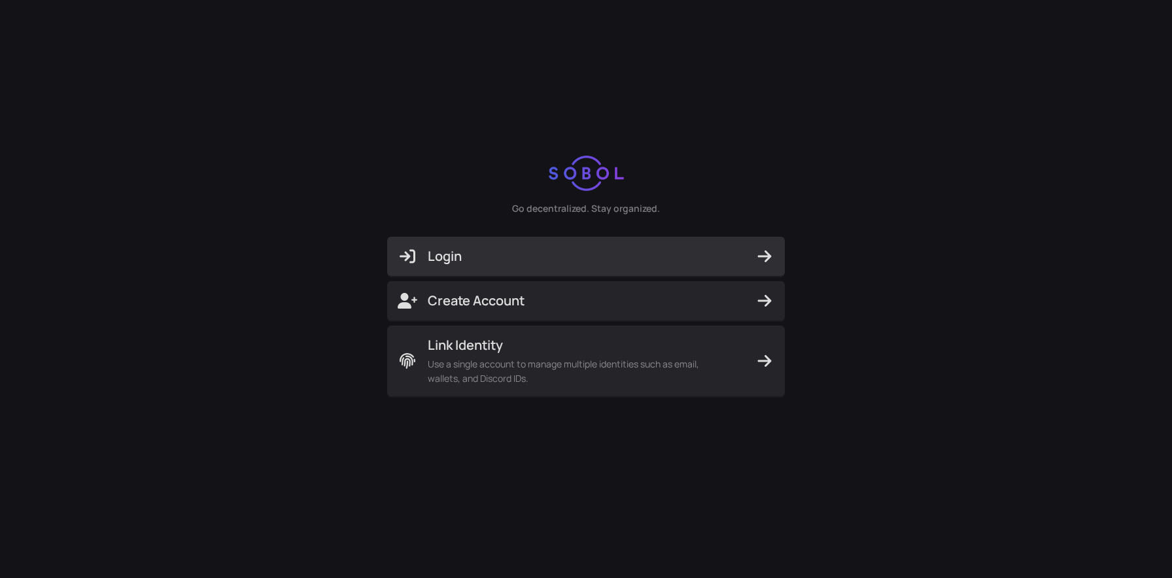
click at [570, 267] on button "Login" at bounding box center [586, 256] width 398 height 39
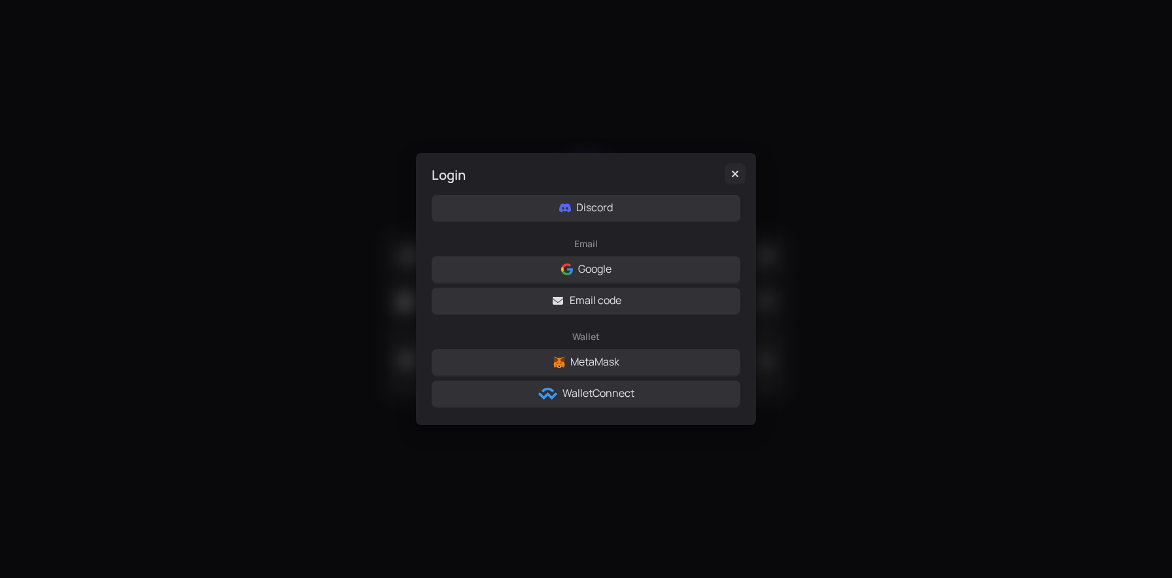
click at [730, 175] on icon "Close" at bounding box center [735, 174] width 13 height 10
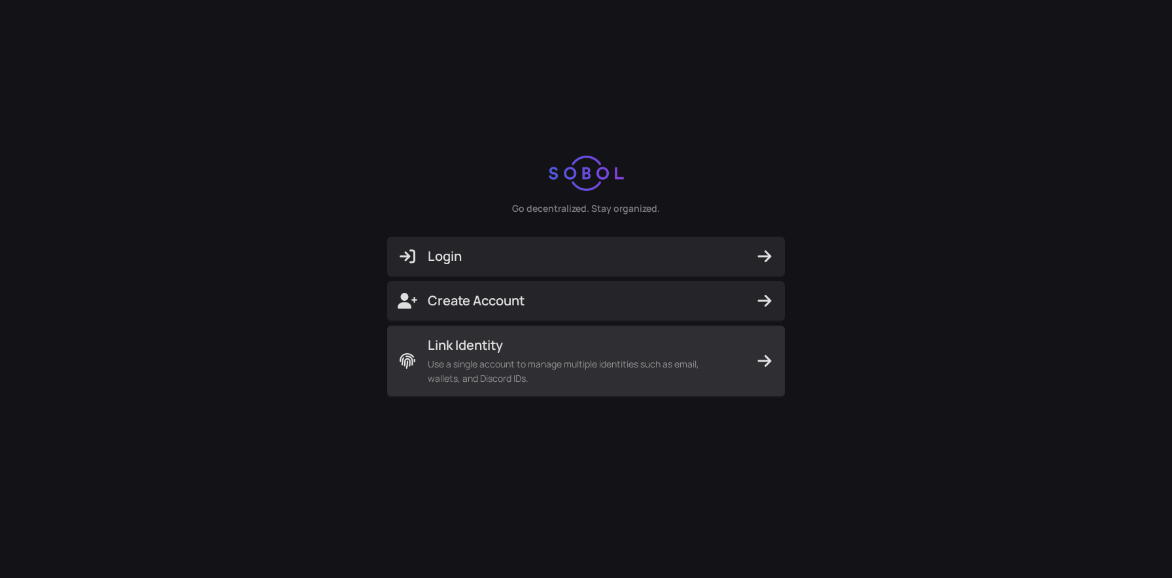
click at [536, 361] on span "Use a single account to manage multiple identities such as email, wallets, and …" at bounding box center [578, 371] width 301 height 29
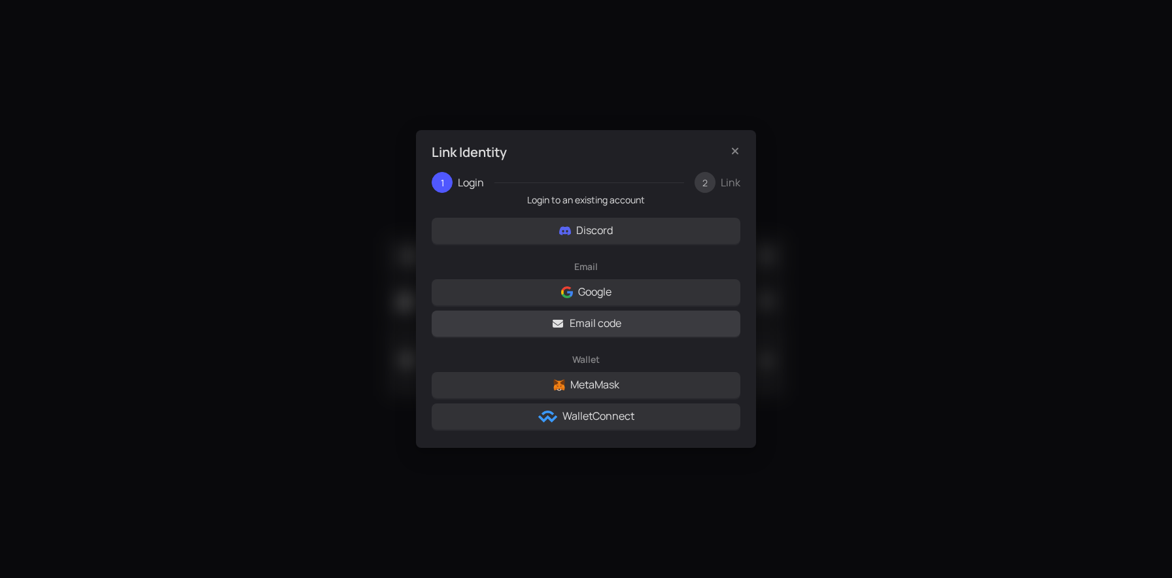
click at [556, 322] on icon "button" at bounding box center [558, 324] width 10 height 8
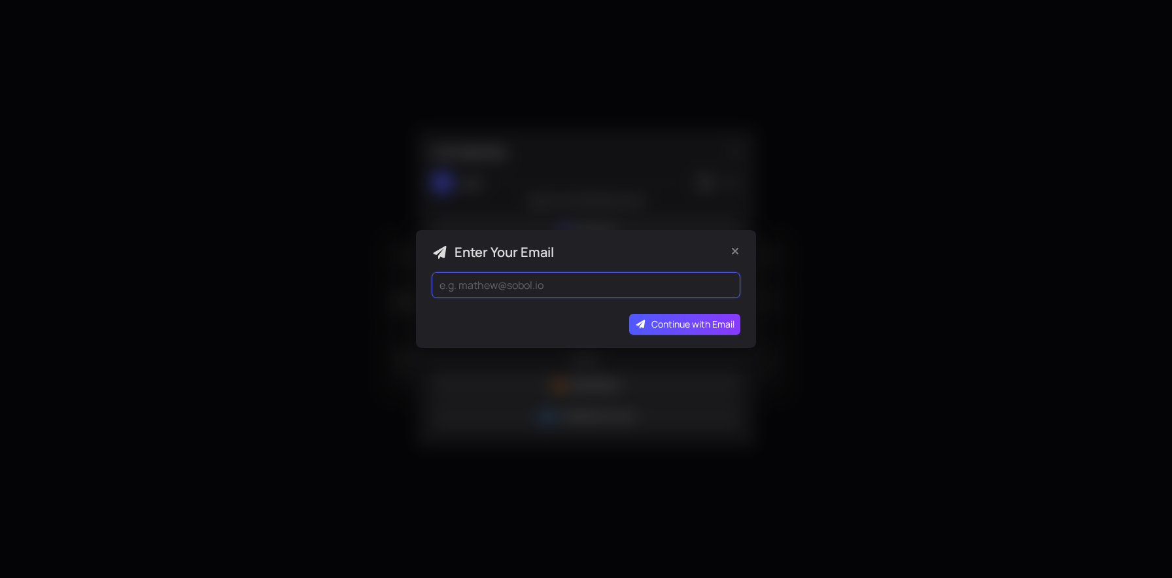
click at [536, 290] on input "email" at bounding box center [586, 285] width 309 height 26
type input "[EMAIL_ADDRESS][DOMAIN_NAME]"
click at [694, 336] on div "Enter Your Email [EMAIL_ADDRESS][DOMAIN_NAME] Continue with Email" at bounding box center [586, 289] width 340 height 118
click at [693, 330] on span "Continue with Email" at bounding box center [692, 324] width 83 height 14
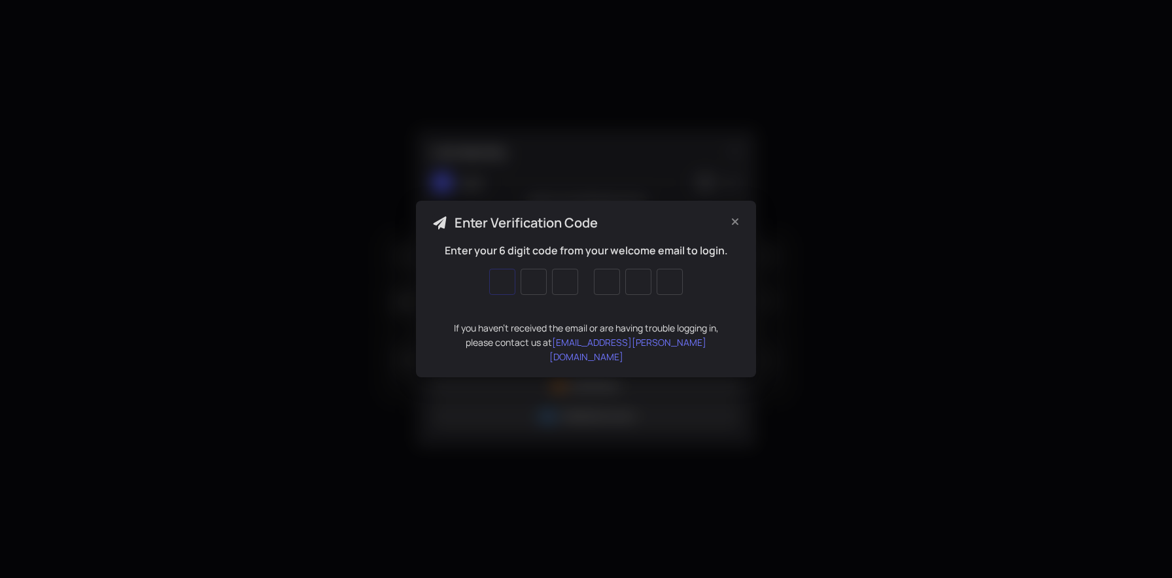
type input "1"
type input "7"
type input "1"
type input "9"
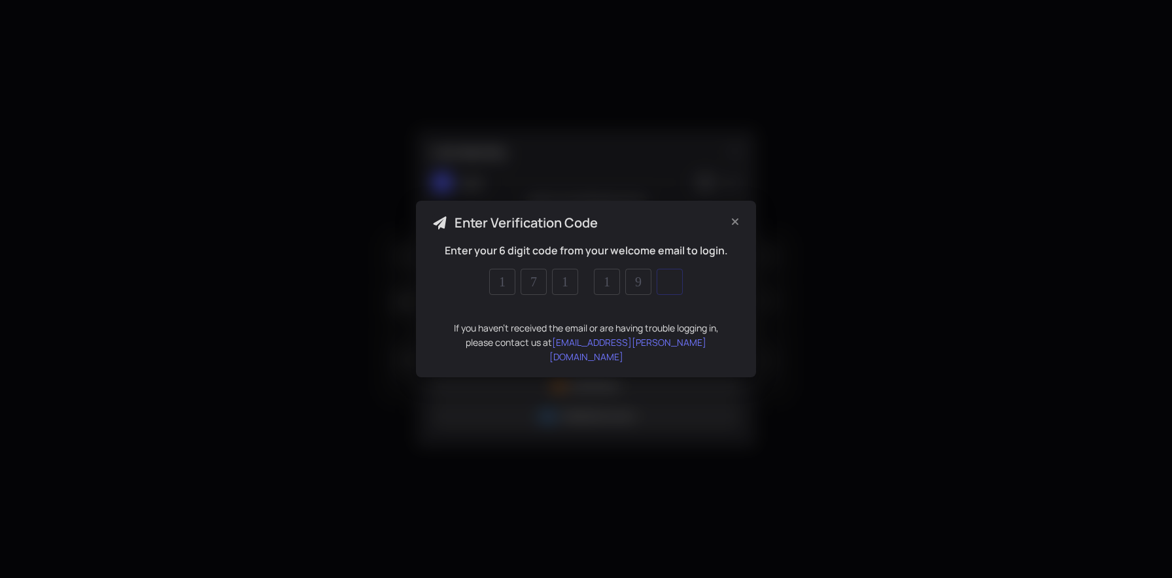
type input "8"
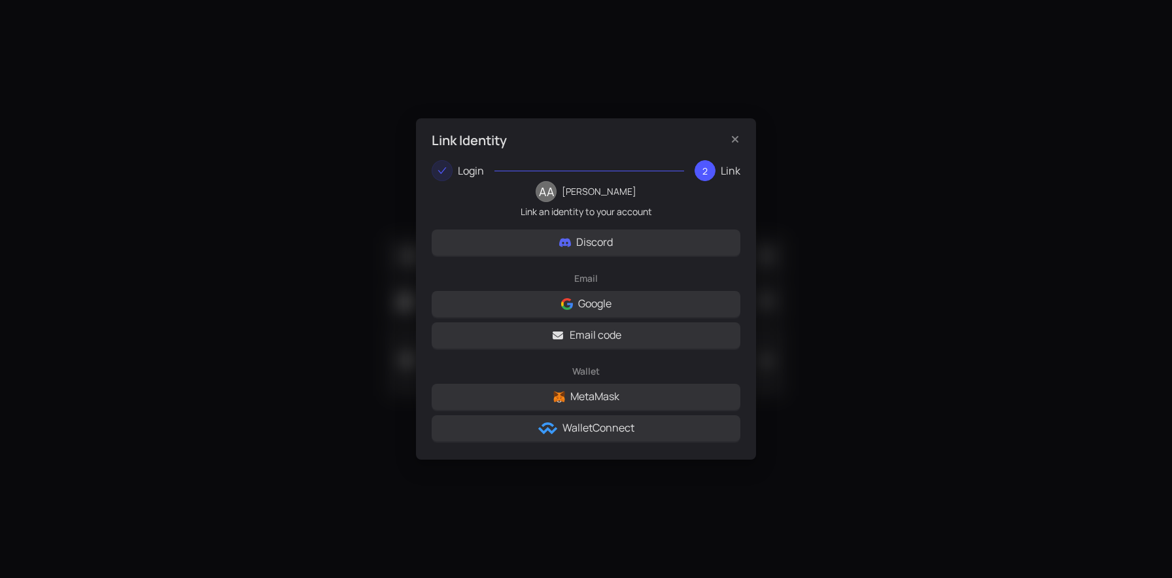
click at [595, 209] on p "Link an identity to your account" at bounding box center [586, 212] width 309 height 14
click at [708, 174] on div "2" at bounding box center [705, 170] width 21 height 21
click at [585, 205] on p "Link an identity to your account" at bounding box center [586, 212] width 309 height 14
click at [520, 205] on p "Link an identity to your account" at bounding box center [586, 212] width 309 height 14
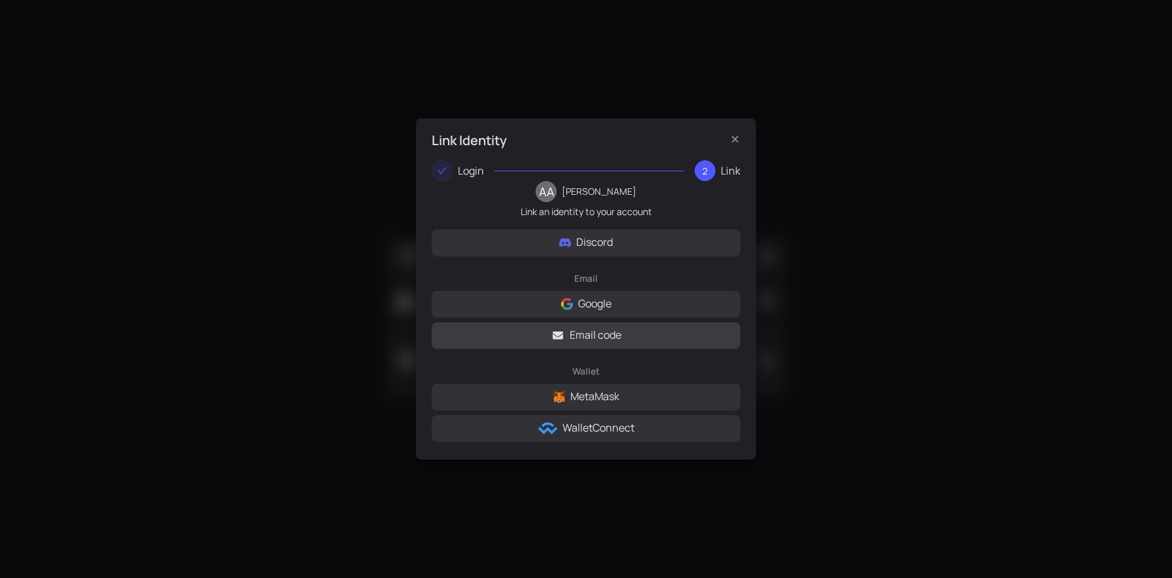
click at [544, 332] on button "Email code" at bounding box center [586, 335] width 309 height 26
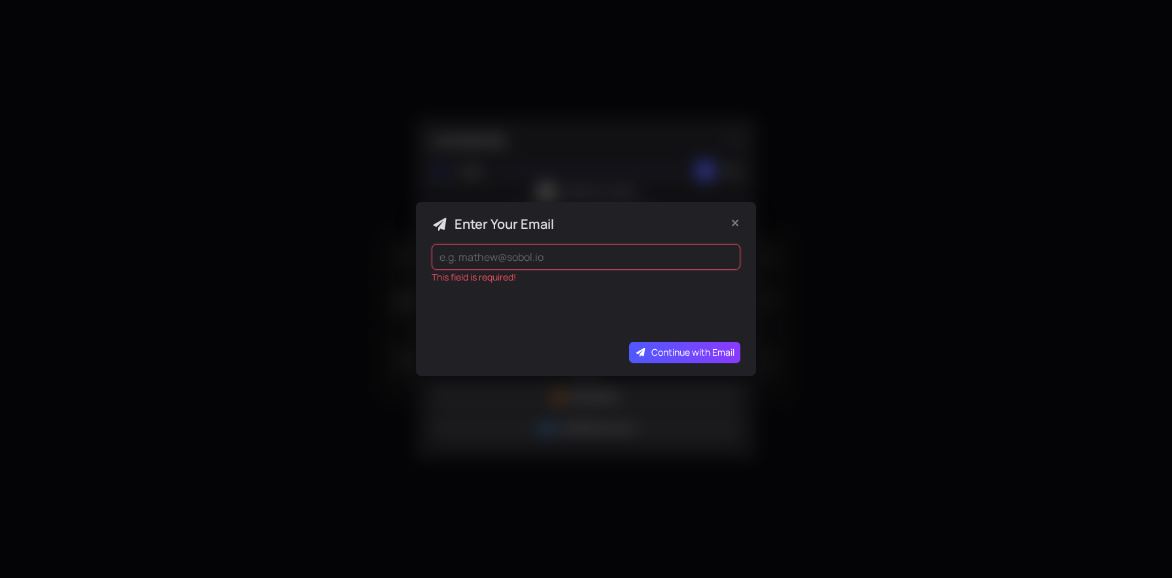
click at [471, 258] on input "email" at bounding box center [586, 257] width 309 height 26
type input "[EMAIL_ADDRESS][DOMAIN_NAME]"
click at [663, 353] on span "Continue with Email" at bounding box center [692, 352] width 83 height 14
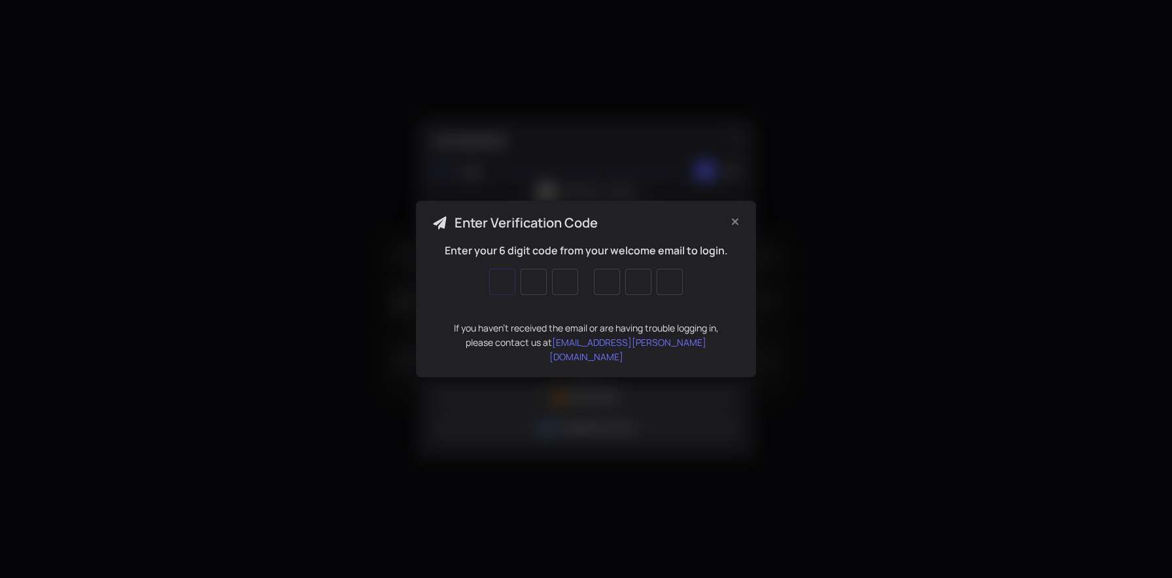
type input "1"
type input "4"
type input "9"
type input "2"
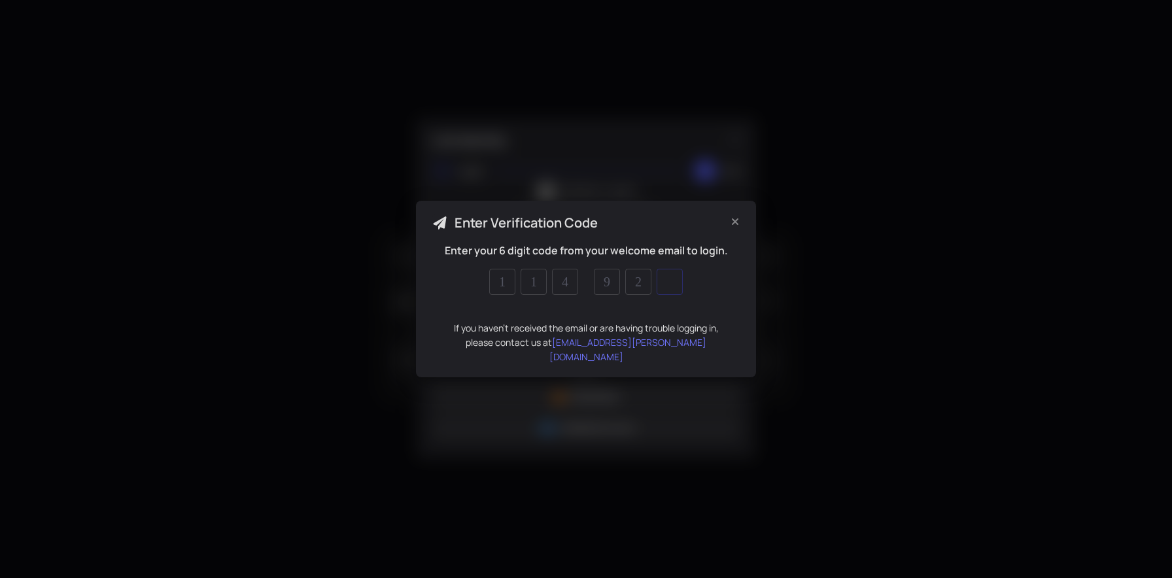
type input "9"
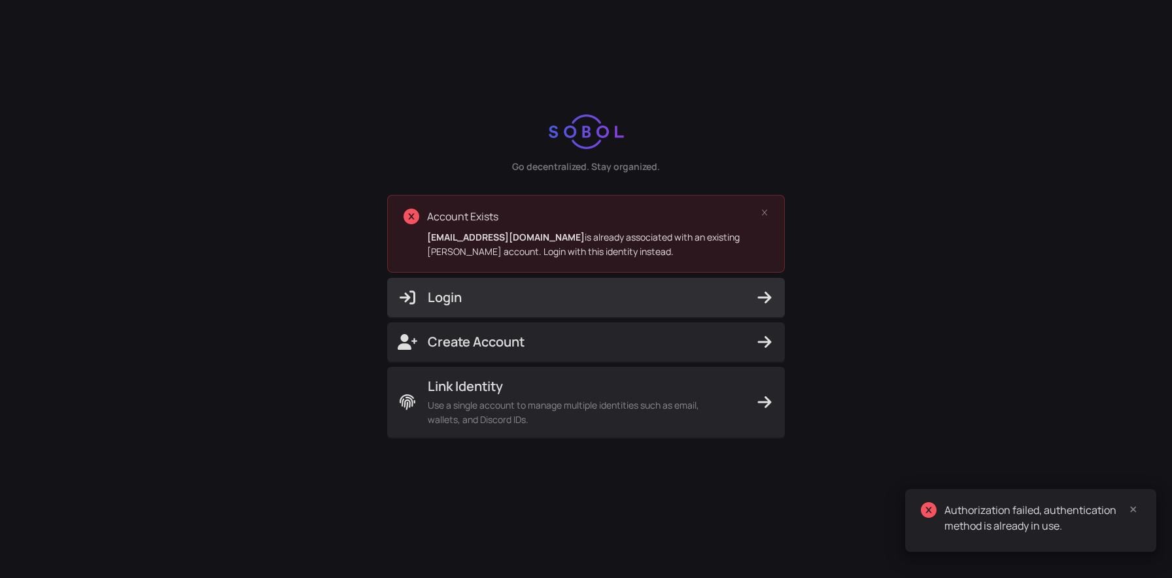
click at [554, 290] on span "Login" at bounding box center [586, 297] width 377 height 18
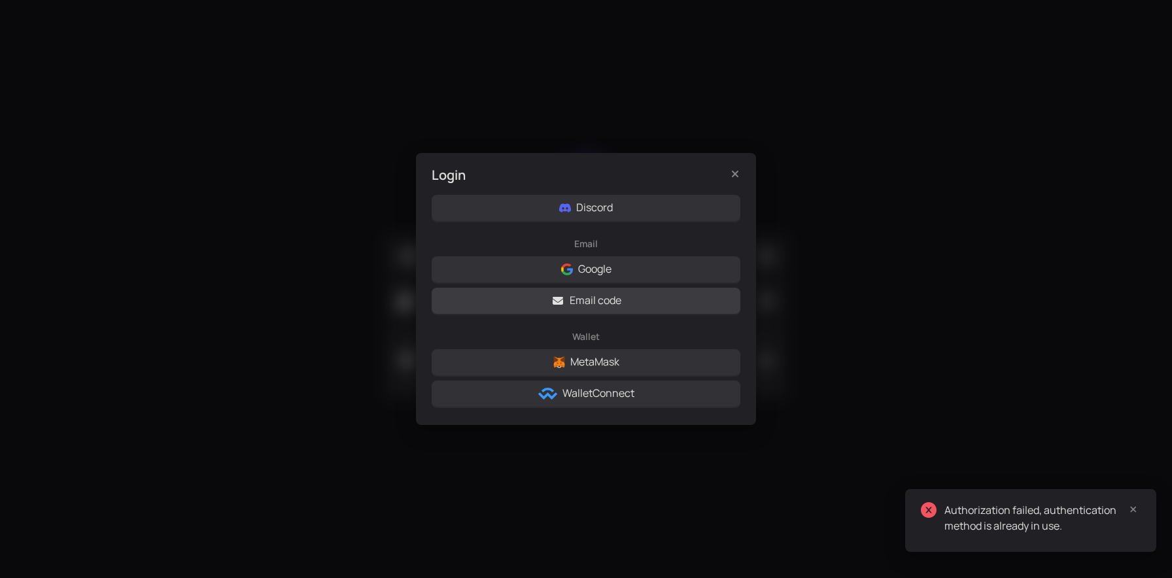
click at [567, 300] on button "Email code" at bounding box center [586, 301] width 309 height 26
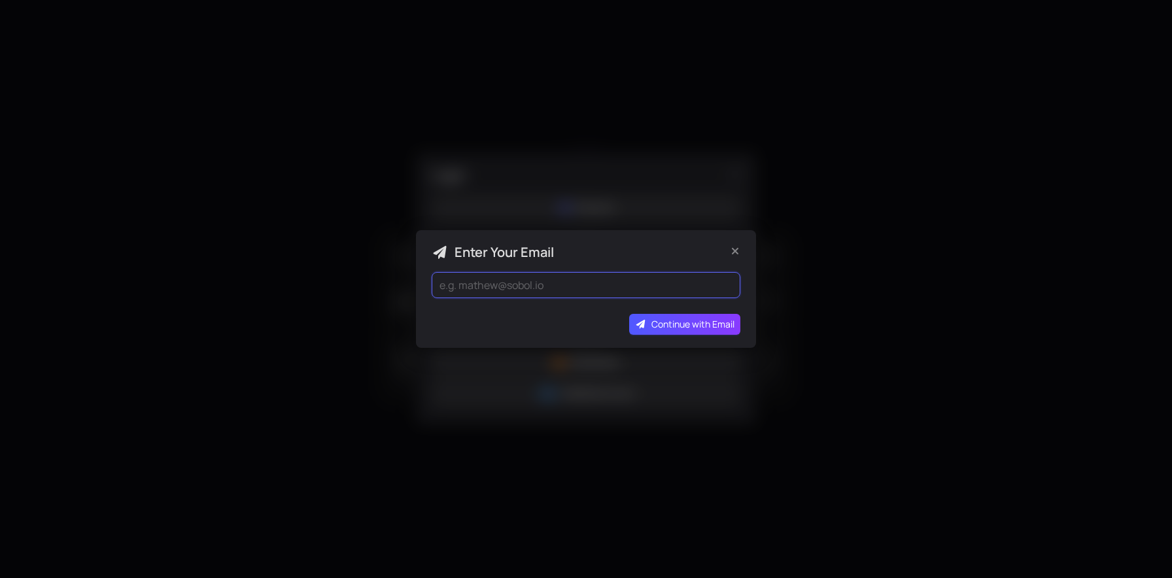
click at [593, 291] on input "email" at bounding box center [586, 285] width 309 height 26
type input "[EMAIL_ADDRESS][DOMAIN_NAME]"
click at [672, 325] on span "Continue with Email" at bounding box center [692, 324] width 83 height 14
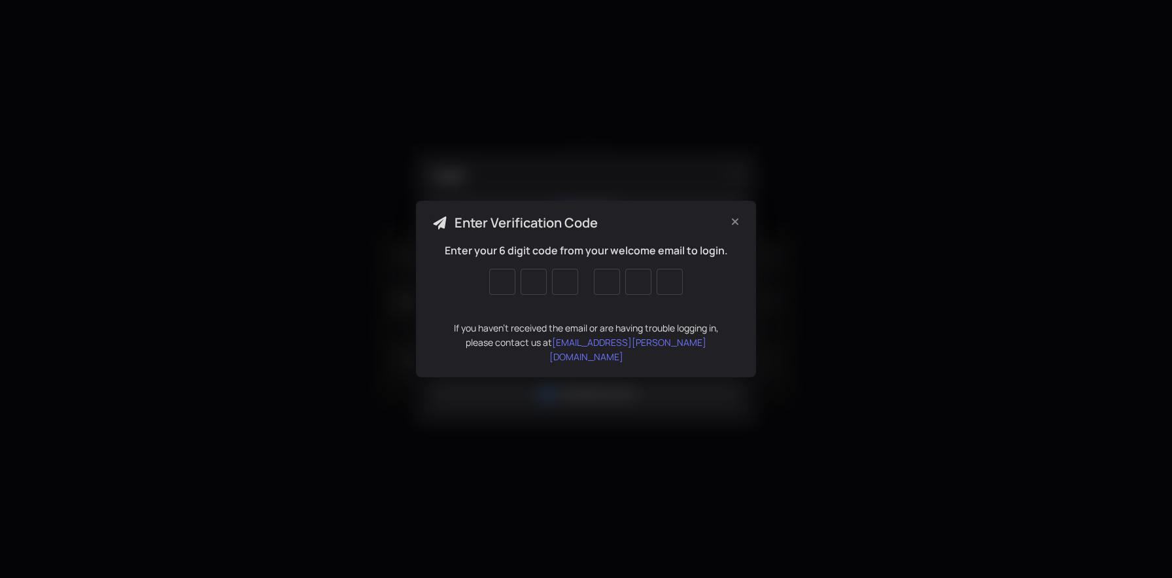
click at [428, 270] on div "Enter Verification Code Enter your 6 digit code from your welcome email to logi…" at bounding box center [586, 289] width 340 height 177
click at [523, 102] on div "Enter Verification Code Enter your 6 digit code from your welcome email to logi…" at bounding box center [586, 289] width 1172 height 578
click at [731, 227] on icon "Close" at bounding box center [735, 222] width 13 height 10
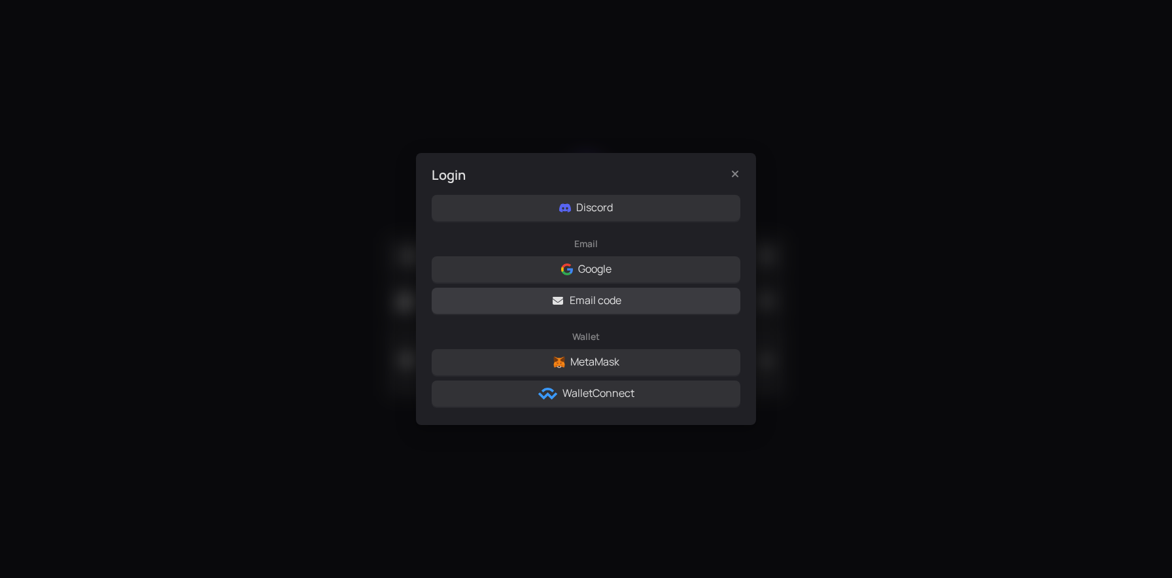
click at [595, 297] on span "Email code" at bounding box center [596, 300] width 52 height 16
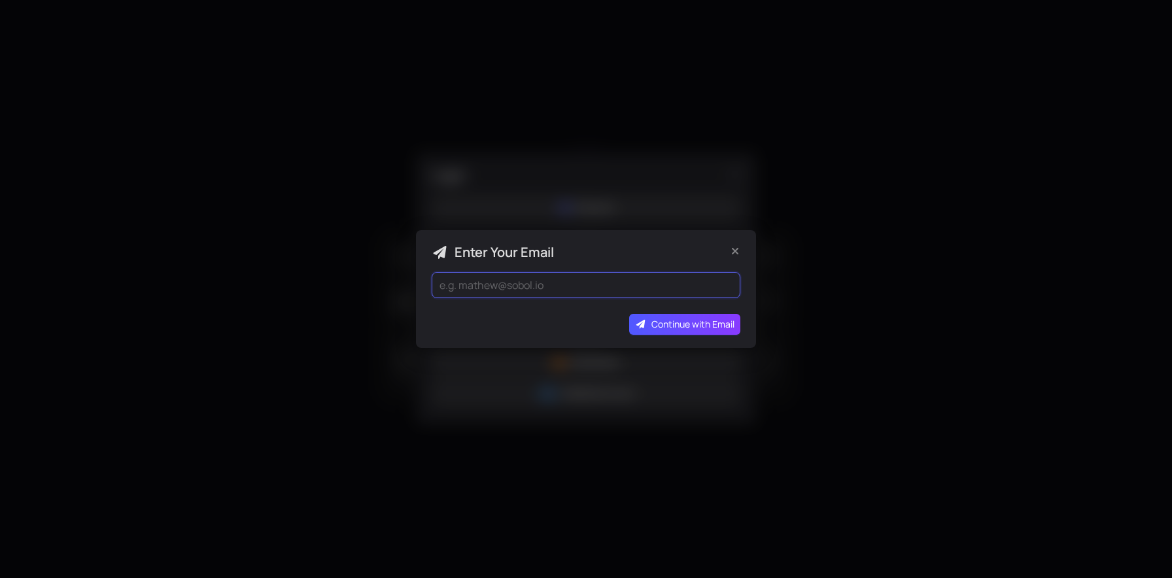
click at [574, 278] on input "email" at bounding box center [586, 285] width 309 height 26
type input "[EMAIL_ADDRESS][DOMAIN_NAME]"
click at [681, 330] on span "Continue with Email" at bounding box center [692, 324] width 83 height 14
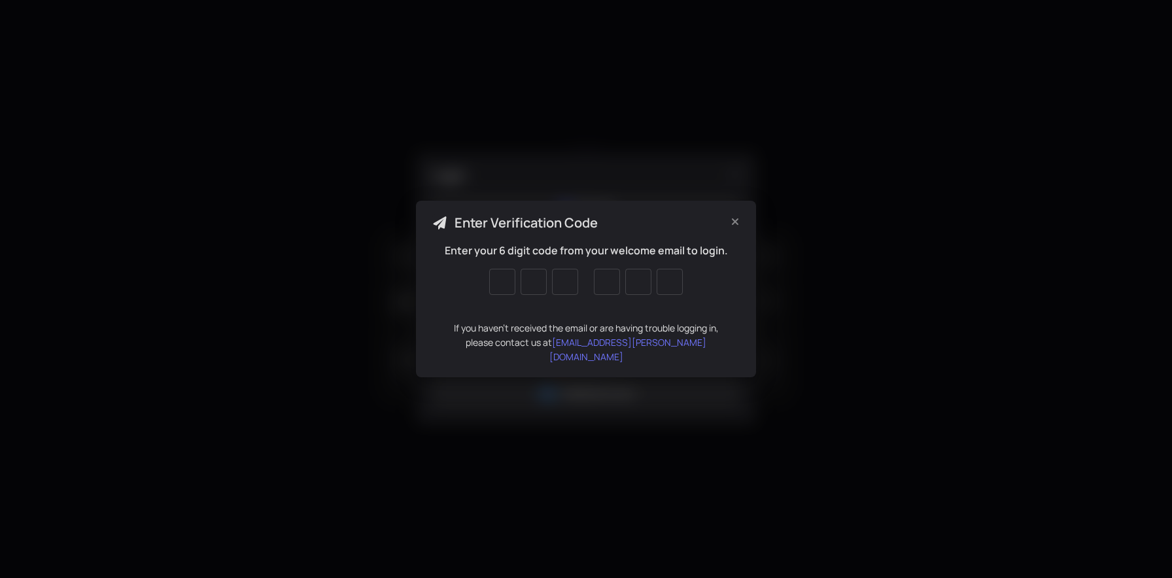
click at [680, 354] on div "If you haven't received the email or are having trouble logging in, please cont…" at bounding box center [586, 342] width 309 height 43
click at [523, 148] on div "Enter Verification Code Enter your 6 digit code from your welcome email to logi…" at bounding box center [586, 289] width 1172 height 578
drag, startPoint x: 494, startPoint y: 328, endPoint x: 498, endPoint y: 320, distance: 9.7
click at [495, 326] on div "Enter your 6 digit code from your welcome email to login. If you haven't receiv…" at bounding box center [586, 304] width 309 height 122
click at [500, 295] on input "tel" at bounding box center [502, 282] width 26 height 26
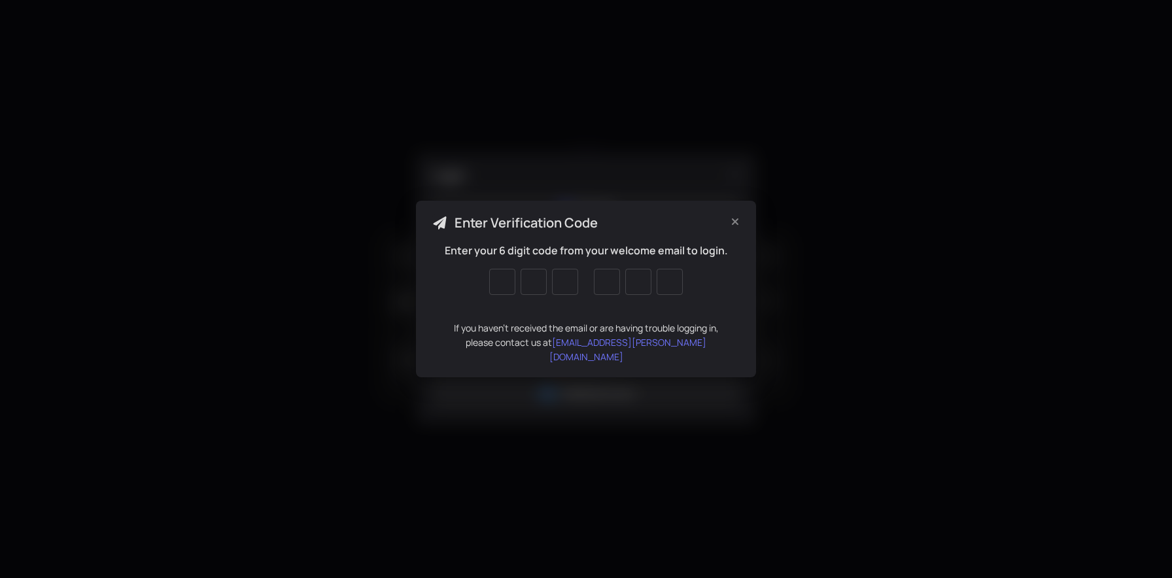
click at [461, 285] on div "Enter your 6 digit code from your welcome email to login. If you haven't receiv…" at bounding box center [586, 304] width 309 height 122
click at [494, 288] on input "tel" at bounding box center [502, 282] width 26 height 26
type input "8"
type input "0"
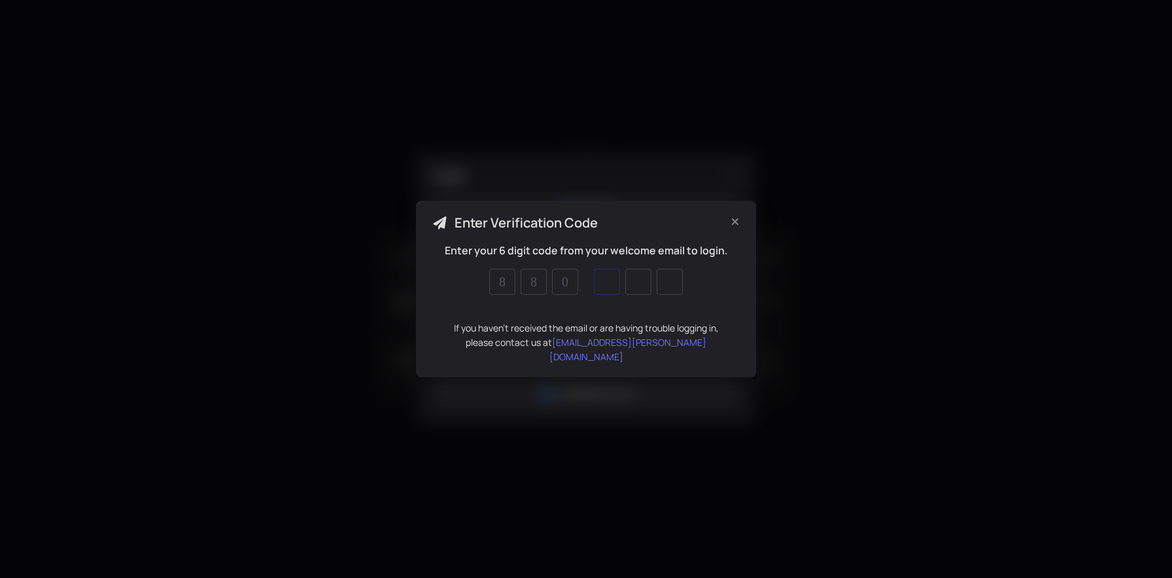
type input "0"
type input "8"
type input "4"
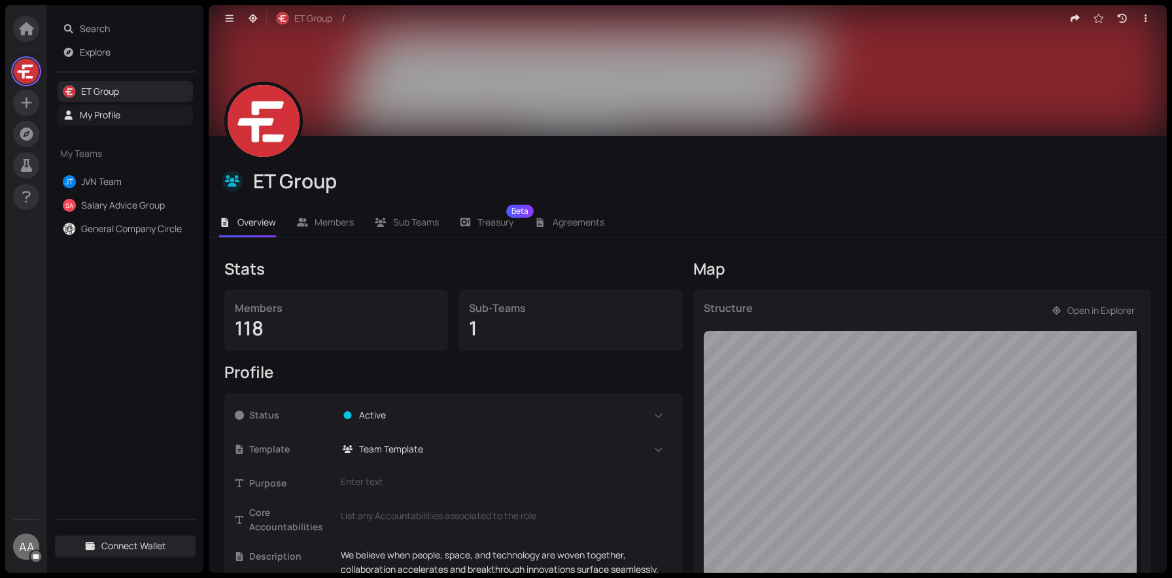
click at [94, 118] on link "My Profile" at bounding box center [100, 115] width 41 height 12
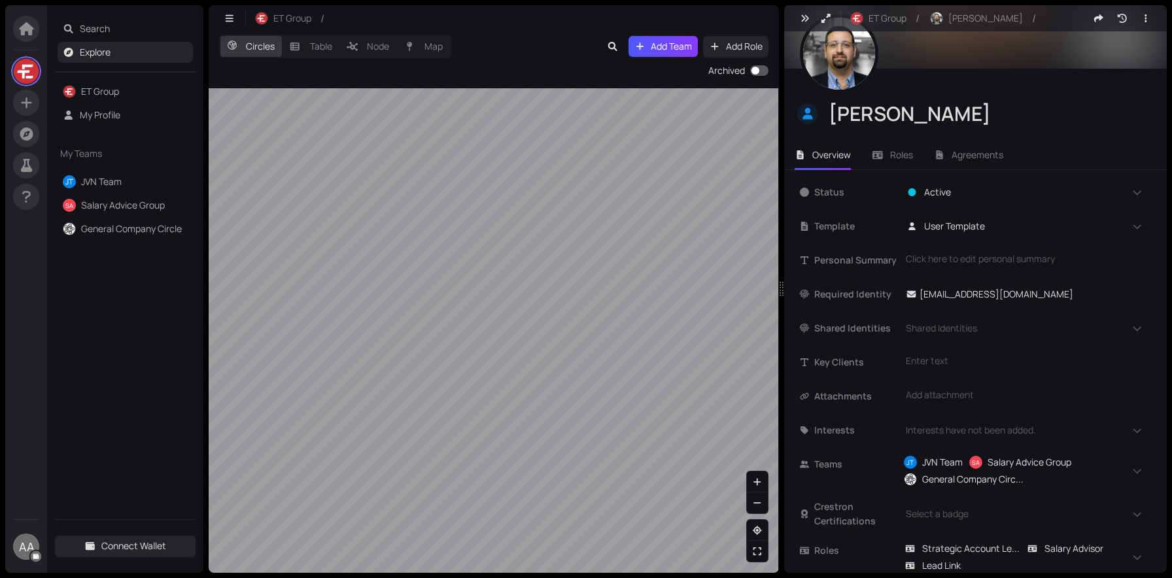
scroll to position [130, 0]
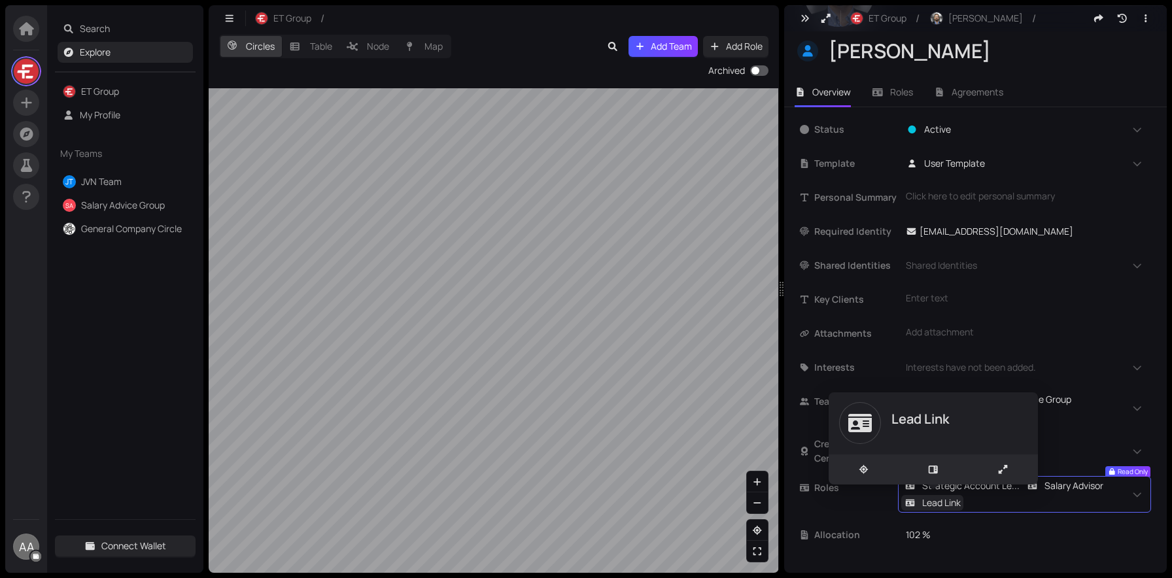
click at [938, 507] on span "Lead Link" at bounding box center [941, 503] width 39 height 14
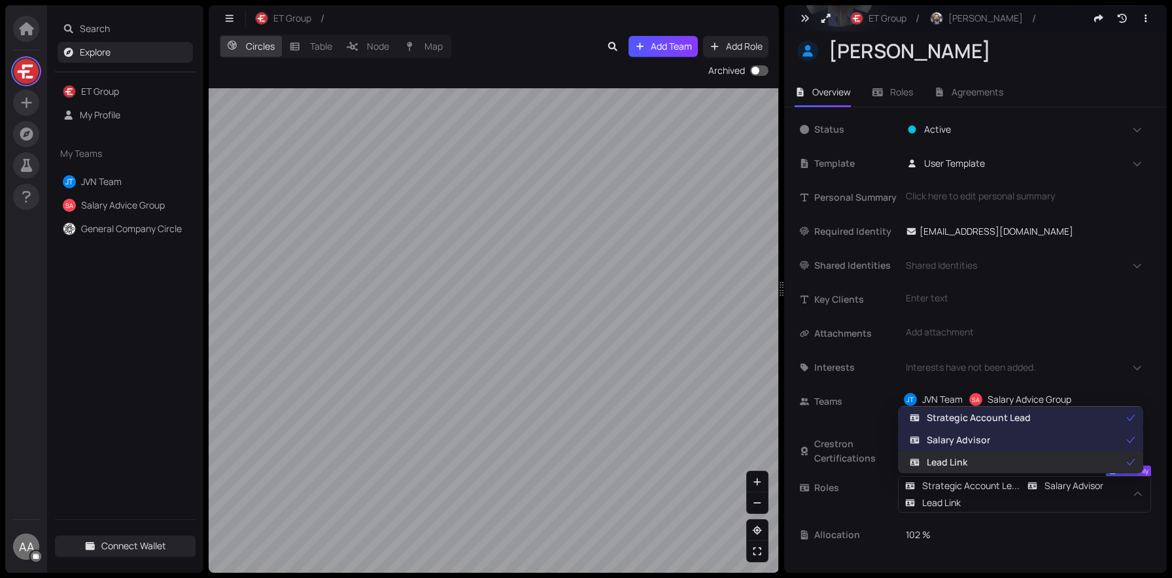
click at [937, 464] on span "Lead Link" at bounding box center [947, 462] width 41 height 14
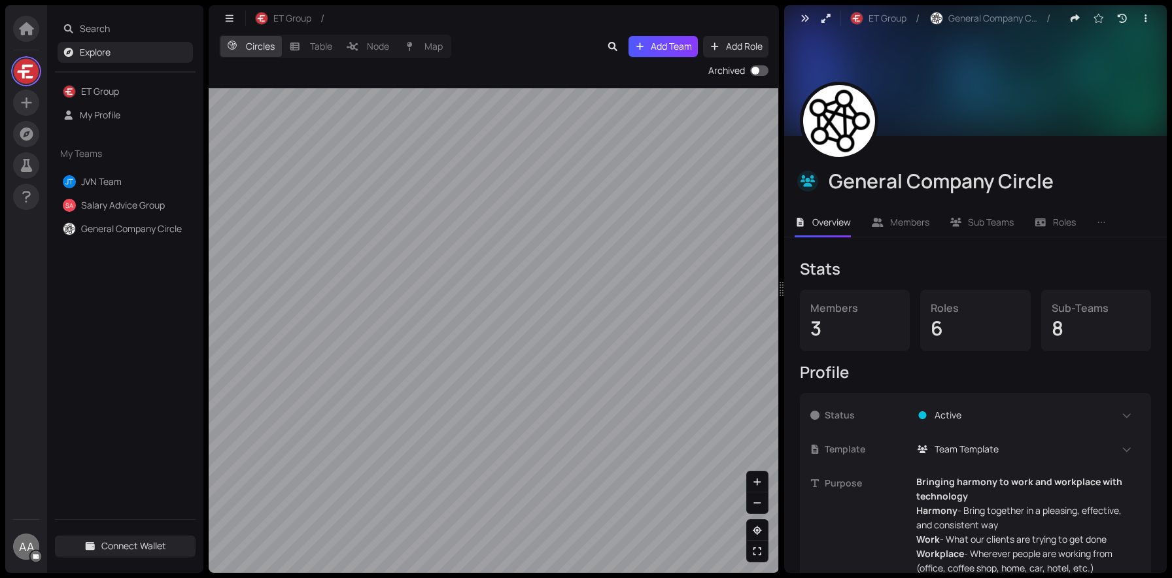
click at [857, 307] on div "Members" at bounding box center [854, 308] width 89 height 16
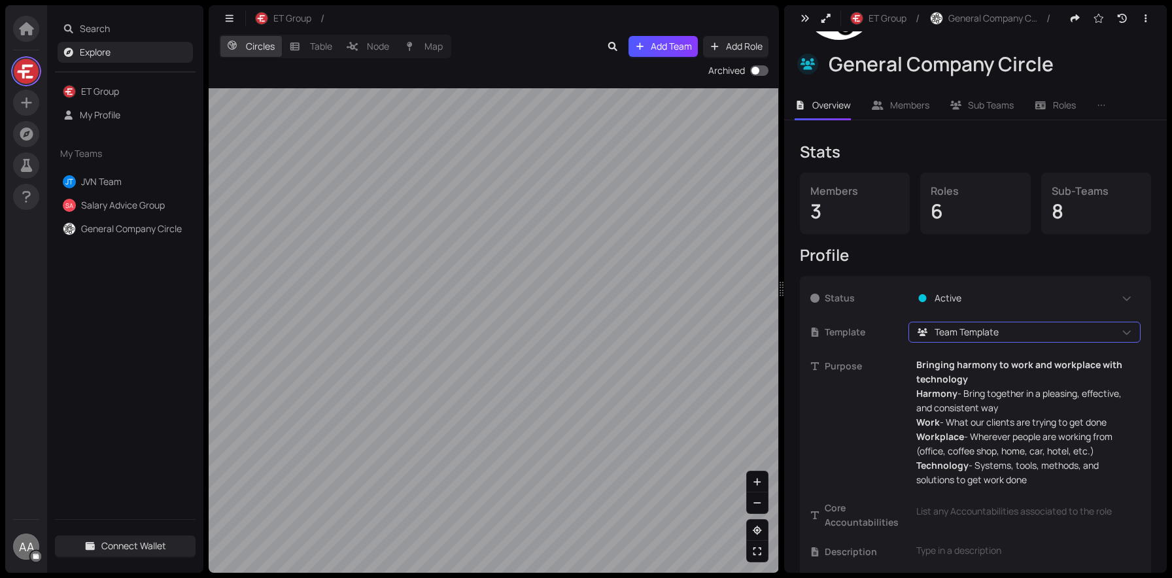
scroll to position [281, 0]
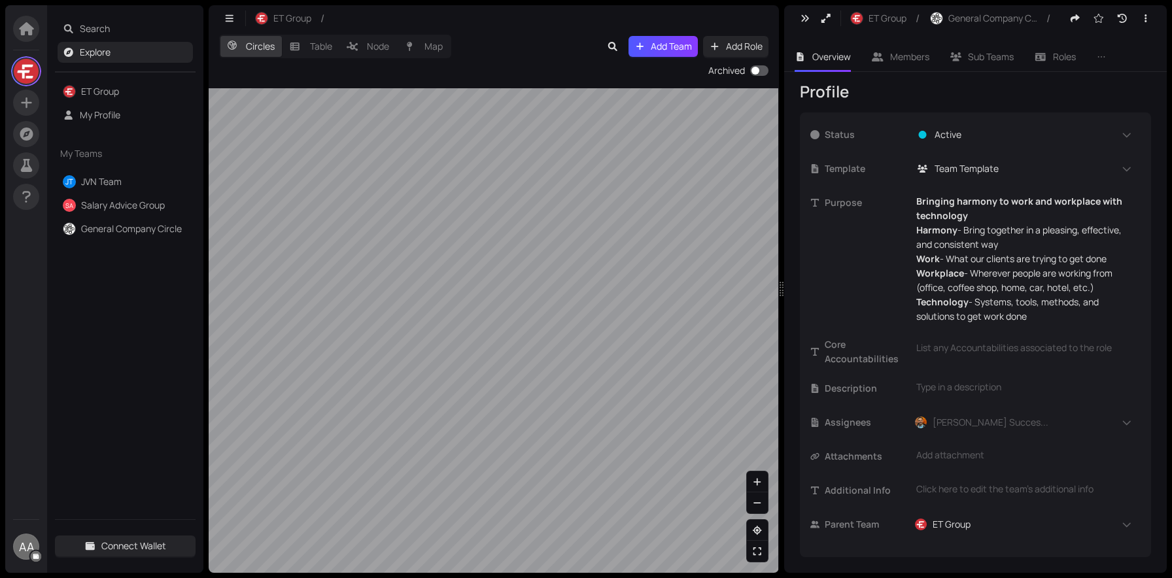
click at [743, 578] on html "AA Search Explore ET Group My Profile My Teams JT JVN Team SA Salary Advice Gro…" at bounding box center [586, 289] width 1172 height 578
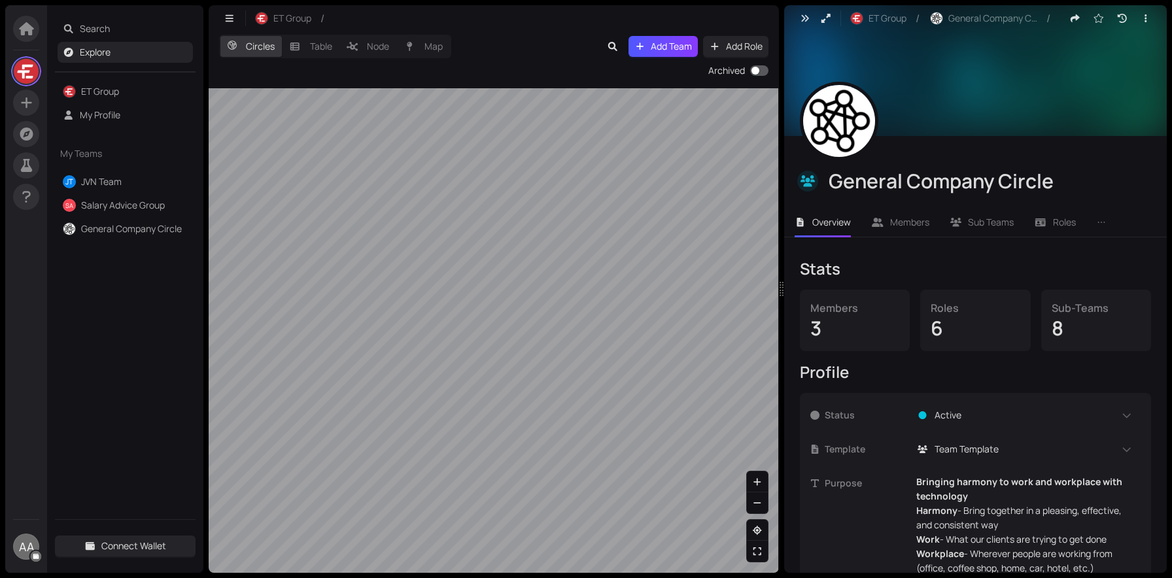
click at [932, 322] on div "6" at bounding box center [975, 328] width 89 height 25
click at [909, 220] on span "Members" at bounding box center [909, 222] width 39 height 12
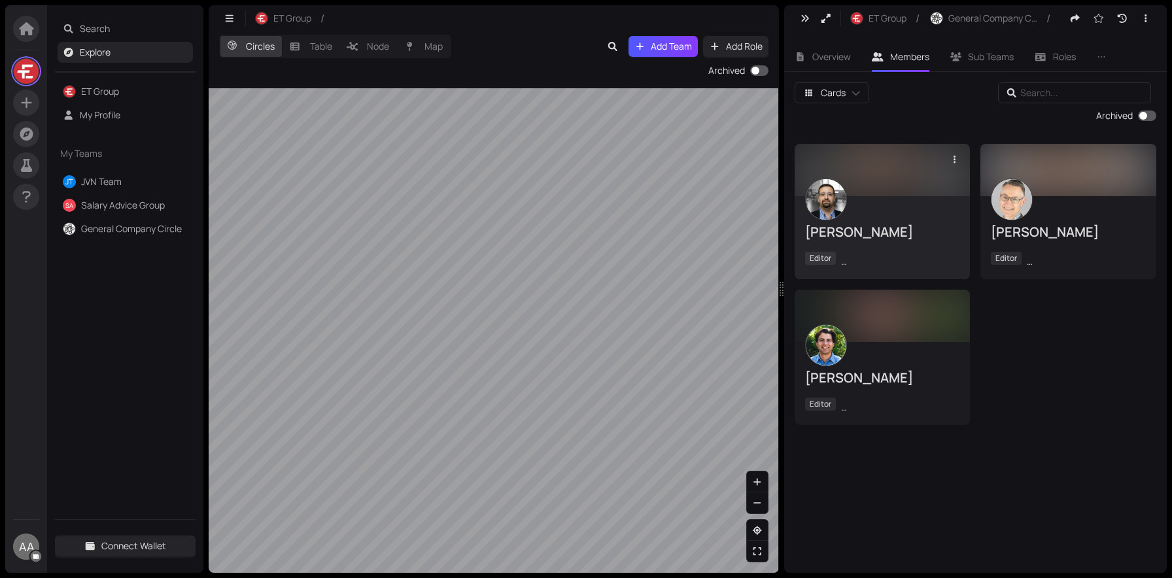
click at [835, 222] on div "[PERSON_NAME] Editor [GEOGRAPHIC_DATA], [GEOGRAPHIC_DATA]" at bounding box center [882, 237] width 155 height 63
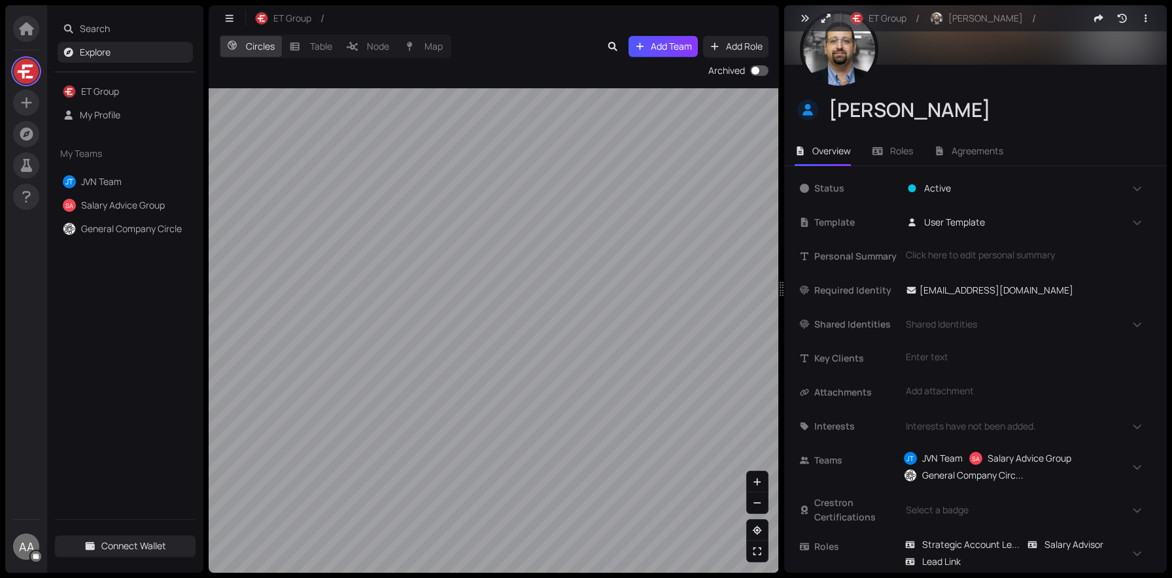
scroll to position [105, 0]
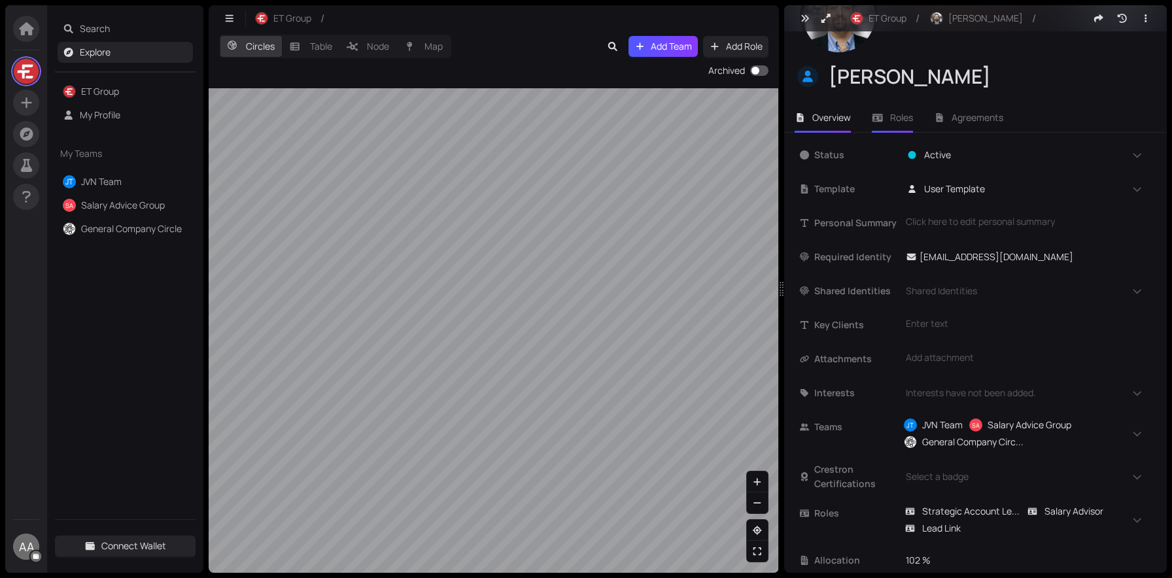
click at [890, 120] on li "Roles" at bounding box center [892, 118] width 62 height 30
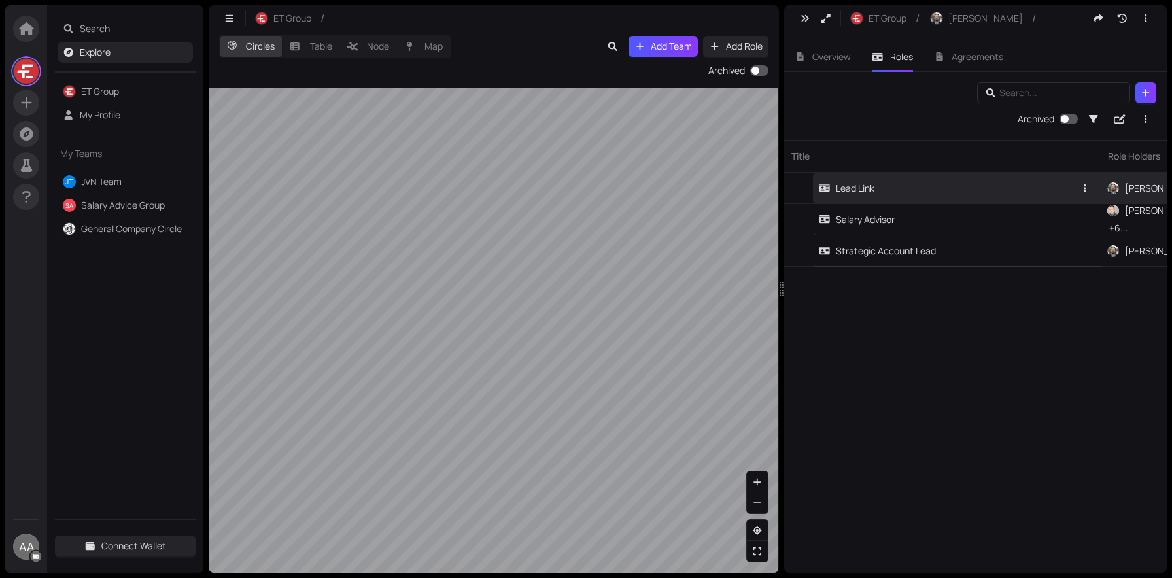
click at [865, 192] on div "Lead Link" at bounding box center [847, 188] width 56 height 14
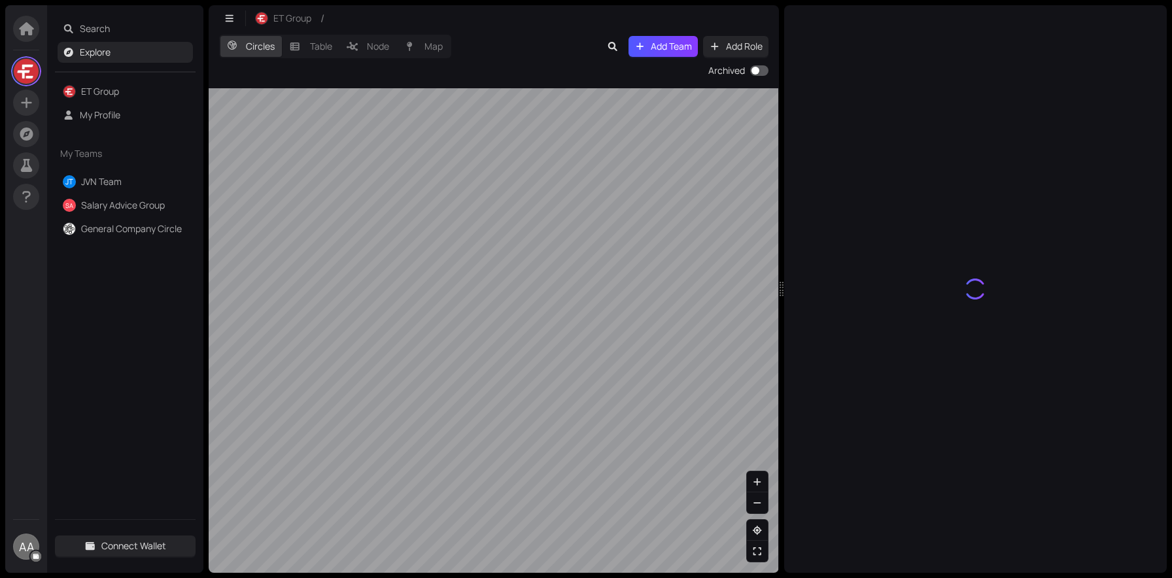
click at [865, 193] on div at bounding box center [975, 289] width 383 height 568
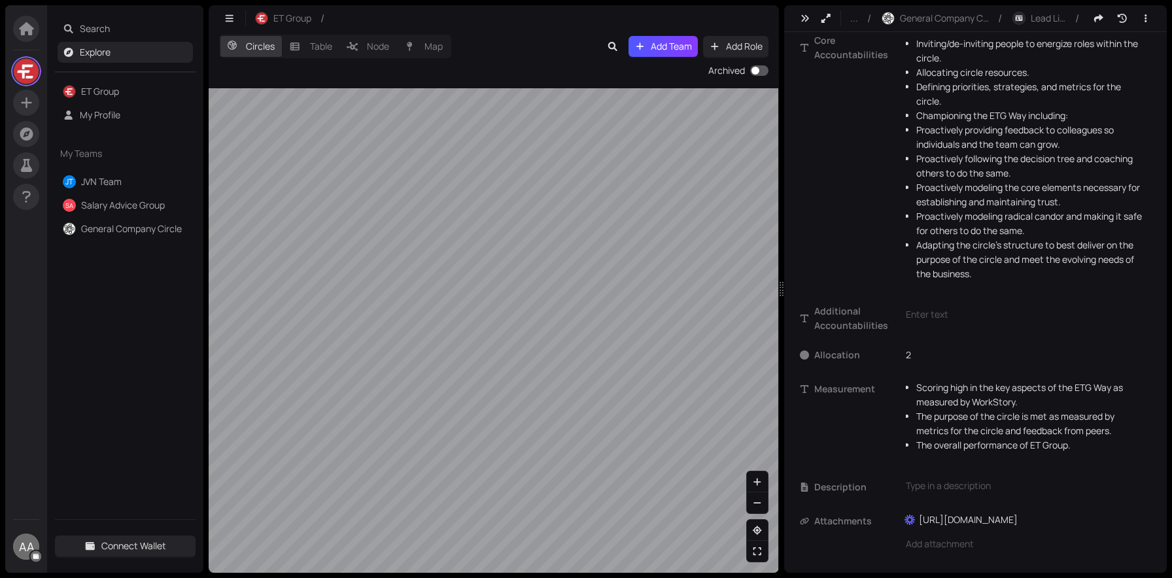
scroll to position [216, 0]
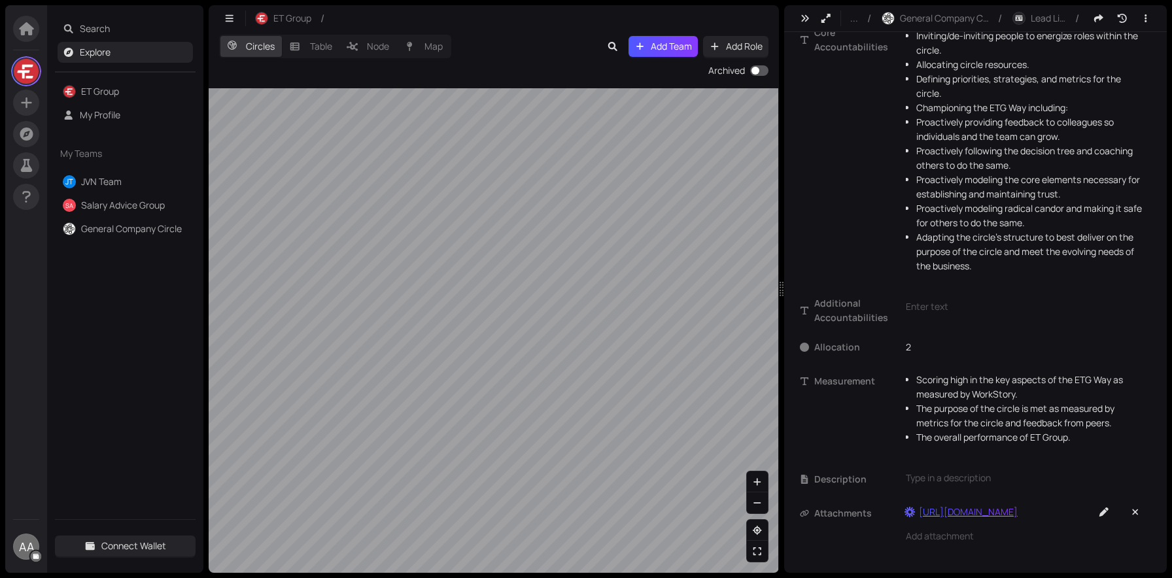
click at [991, 514] on div "[URL][DOMAIN_NAME]" at bounding box center [968, 512] width 99 height 14
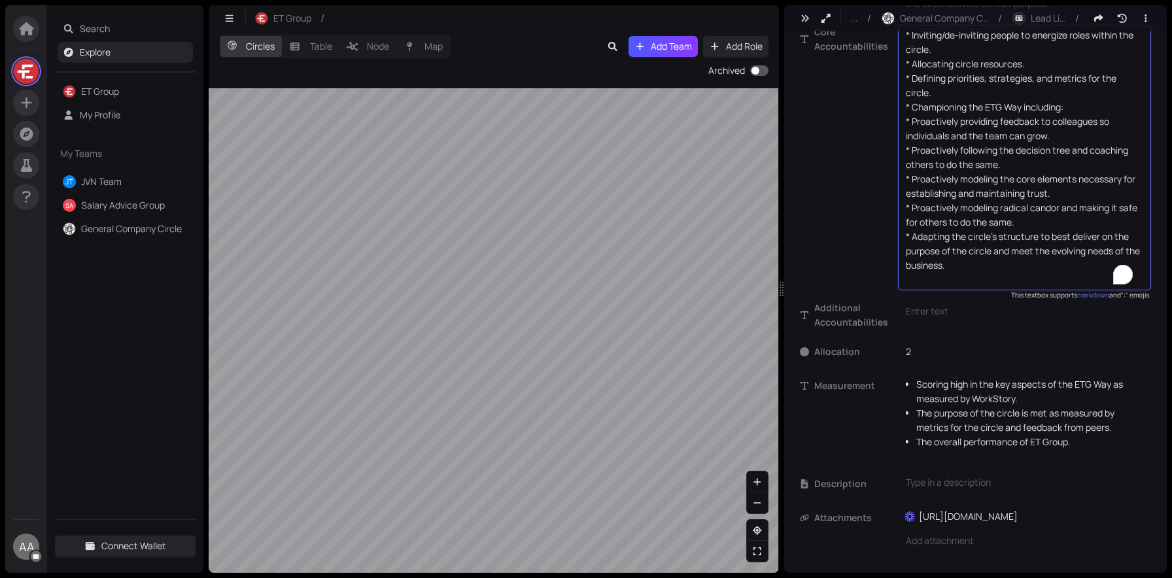
scroll to position [0, 0]
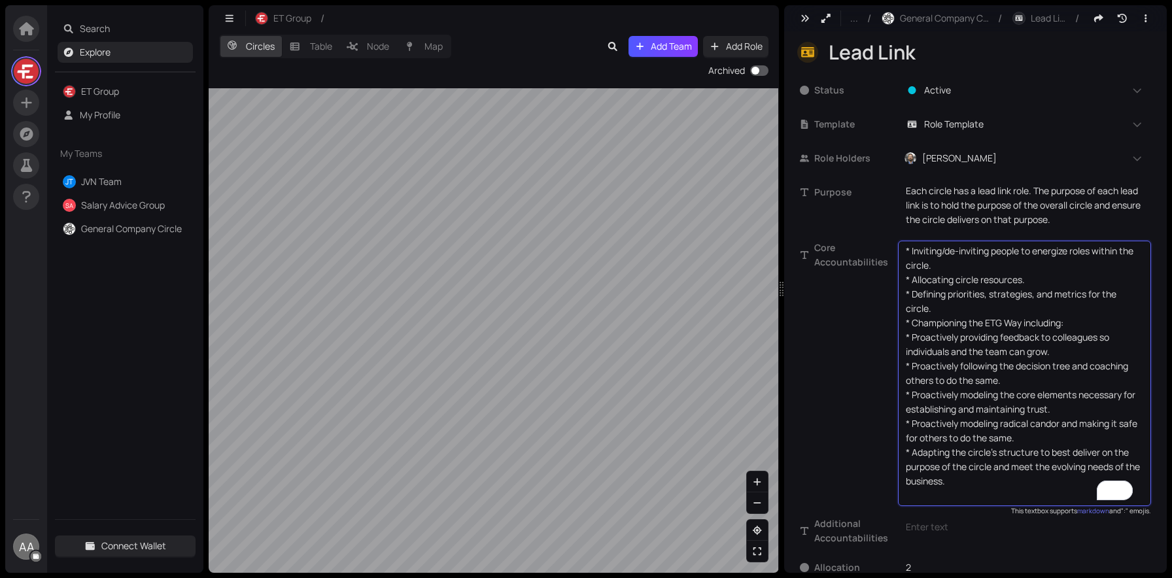
drag, startPoint x: 1030, startPoint y: 277, endPoint x: 924, endPoint y: 68, distance: 234.9
drag, startPoint x: 1001, startPoint y: 483, endPoint x: 905, endPoint y: 249, distance: 252.8
click at [905, 249] on div "* Inviting/de-inviting people to energize roles within the circle. * Allocating…" at bounding box center [1024, 374] width 253 height 266
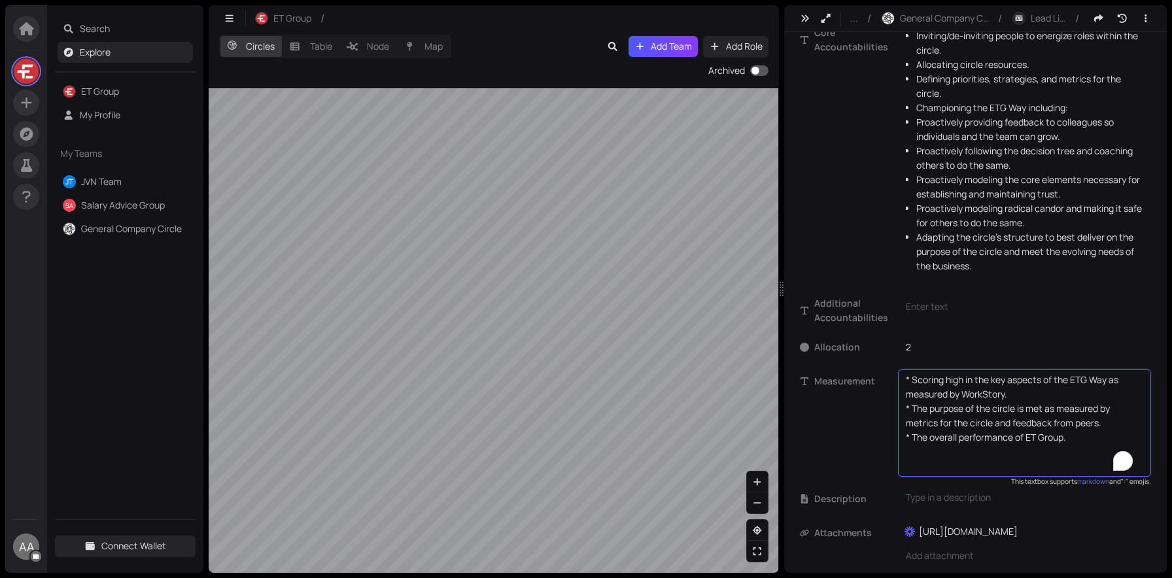
scroll to position [152, 0]
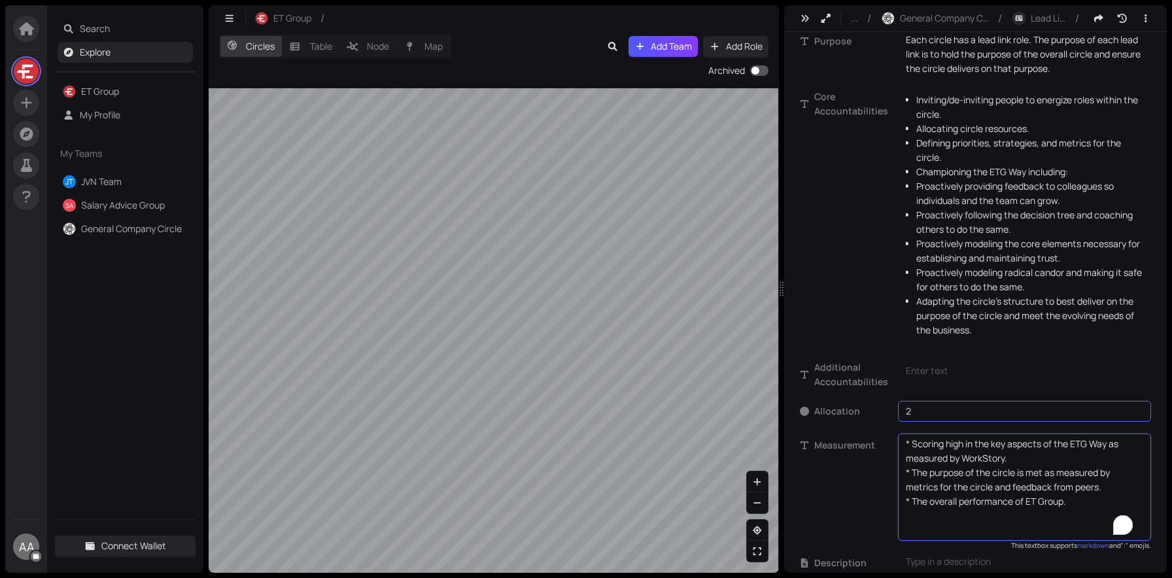
drag, startPoint x: 1081, startPoint y: 444, endPoint x: 989, endPoint y: 420, distance: 95.3
drag, startPoint x: 992, startPoint y: 523, endPoint x: 902, endPoint y: 426, distance: 131.9
click at [902, 426] on div "Status Active Template Role Template Role Holders [PERSON_NAME] + 0 ... Purpose…" at bounding box center [975, 282] width 351 height 714
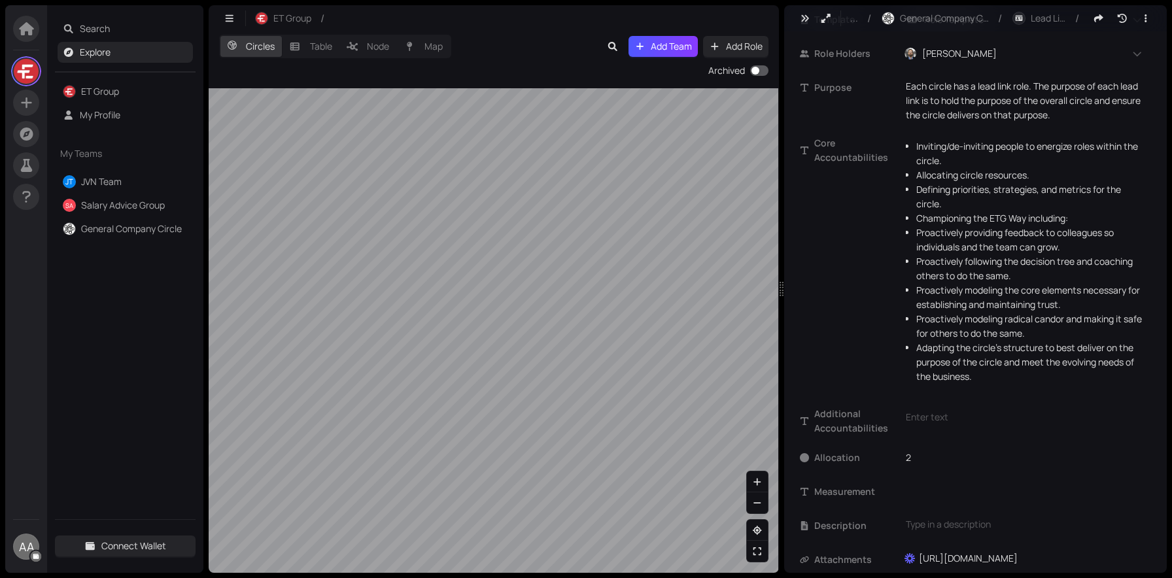
scroll to position [0, 0]
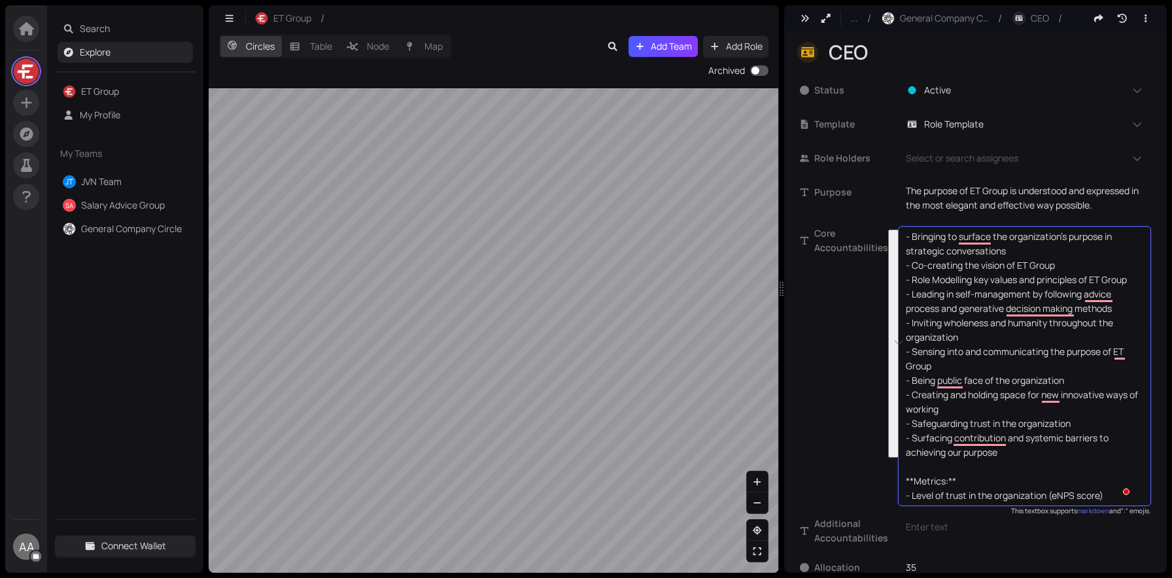
drag, startPoint x: 1045, startPoint y: 457, endPoint x: 908, endPoint y: 234, distance: 261.9
click at [907, 234] on textarea "- Bringing to surface the organization’s purpose in strategic conversations - C…" at bounding box center [1024, 366] width 237 height 273
